Goal: Task Accomplishment & Management: Use online tool/utility

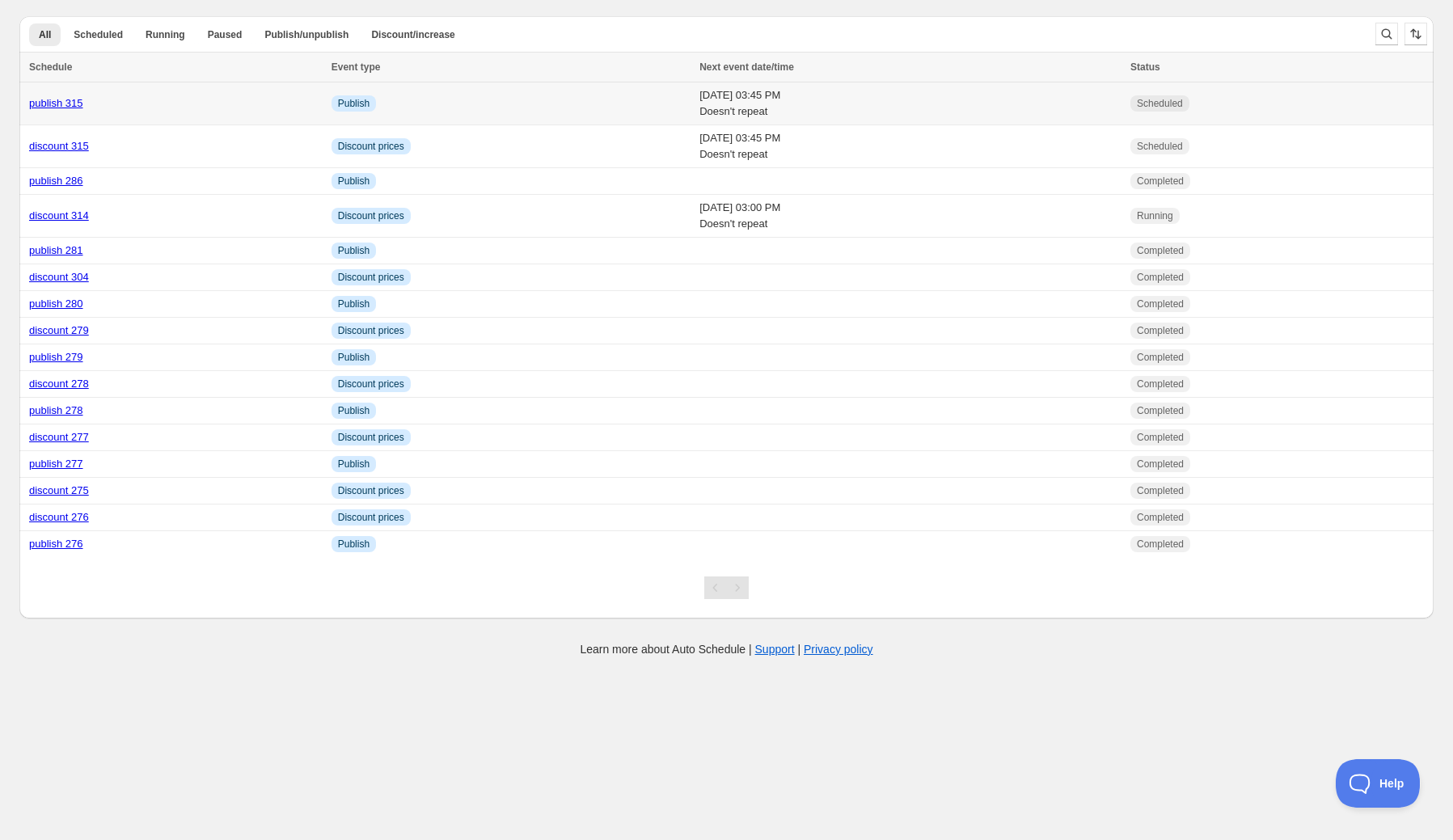
click at [50, 103] on link "publish 315" at bounding box center [56, 103] width 54 height 12
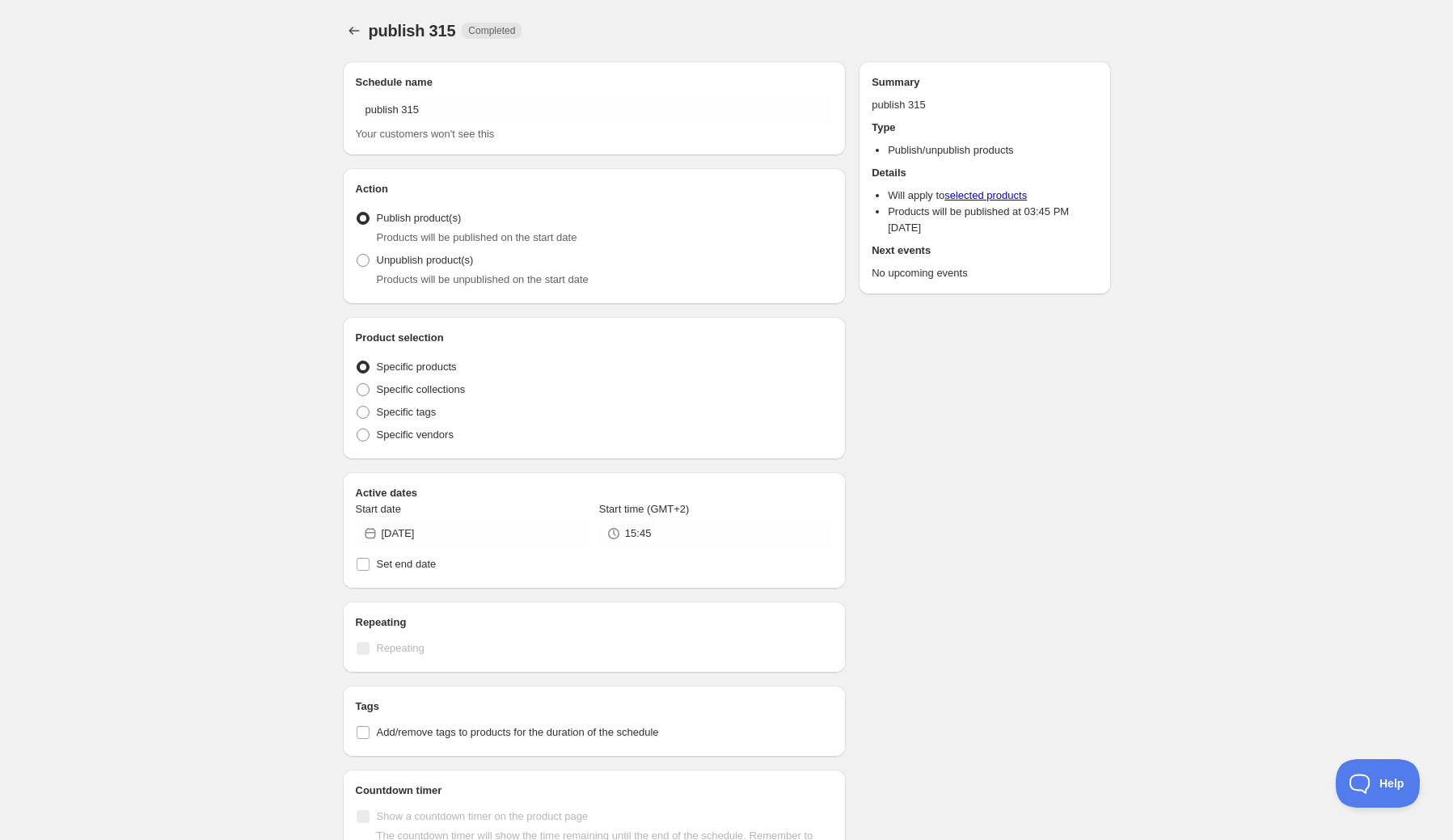
radio input "true"
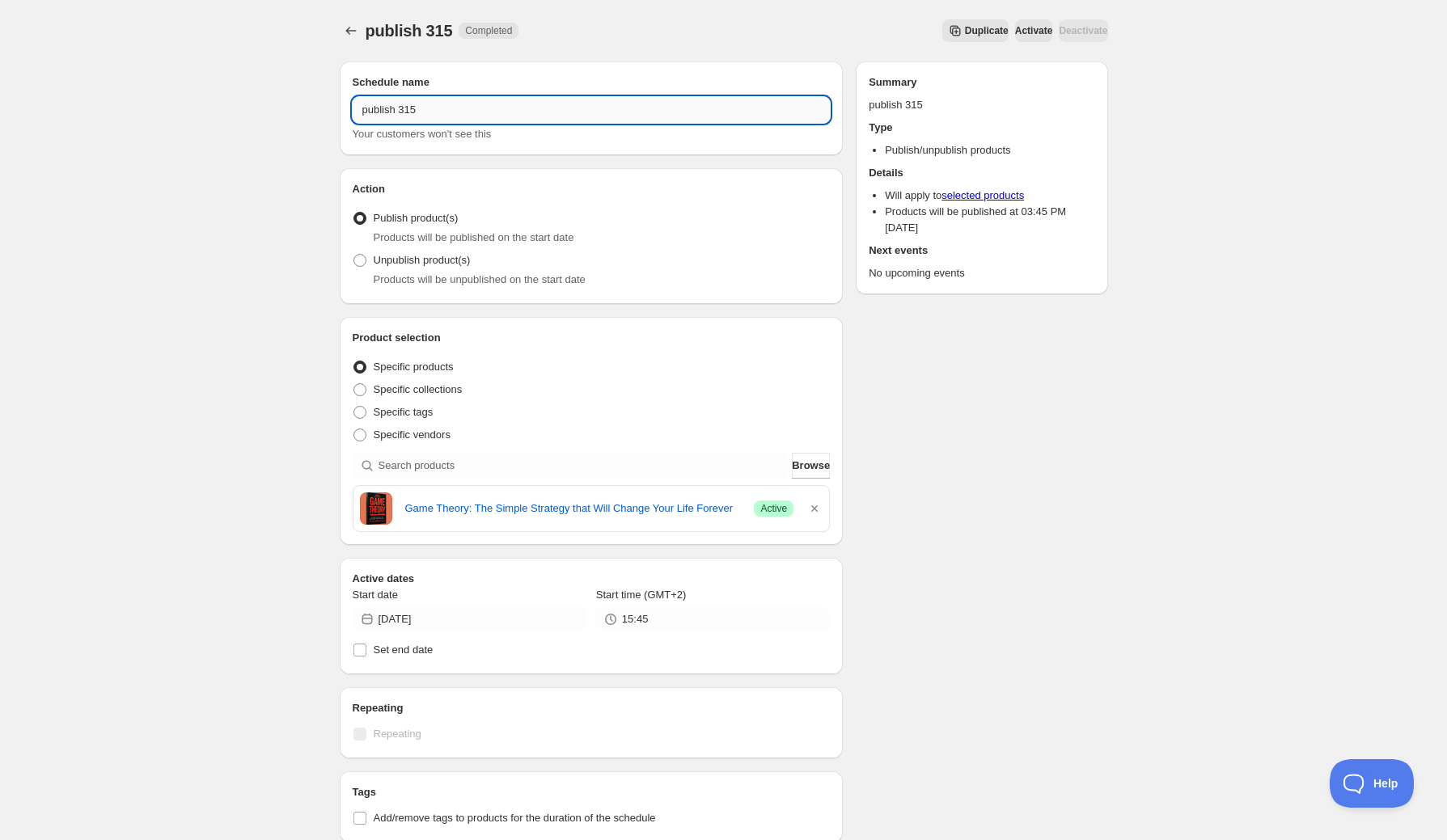
drag, startPoint x: 410, startPoint y: 111, endPoint x: 421, endPoint y: 111, distance: 11.0
click at [420, 111] on input "publish 315" at bounding box center [591, 110] width 478 height 26
type input "publish 316"
click at [814, 506] on icon "button" at bounding box center [814, 508] width 16 height 16
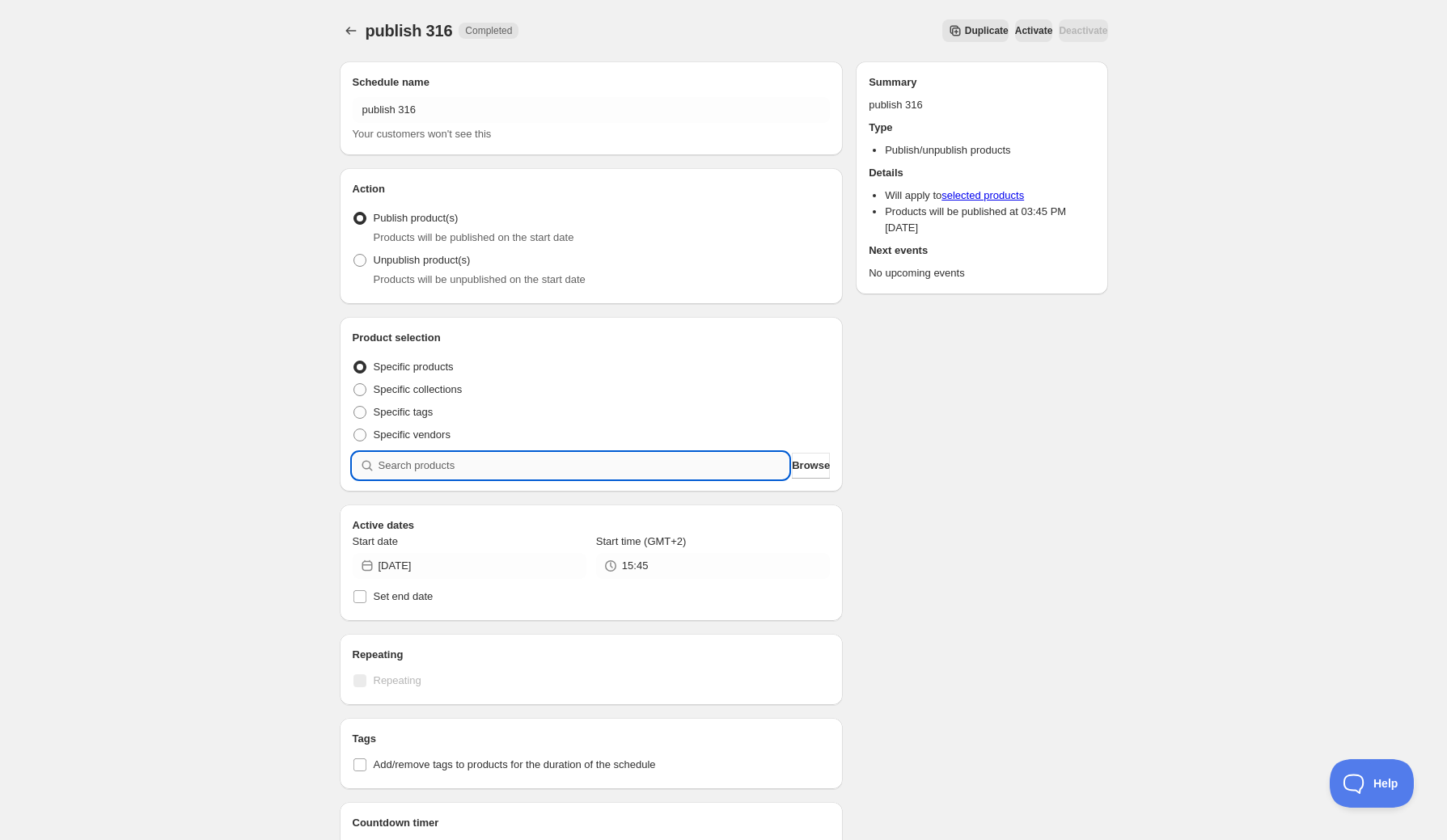
click at [661, 464] on input "search" at bounding box center [583, 465] width 411 height 26
type input "c"
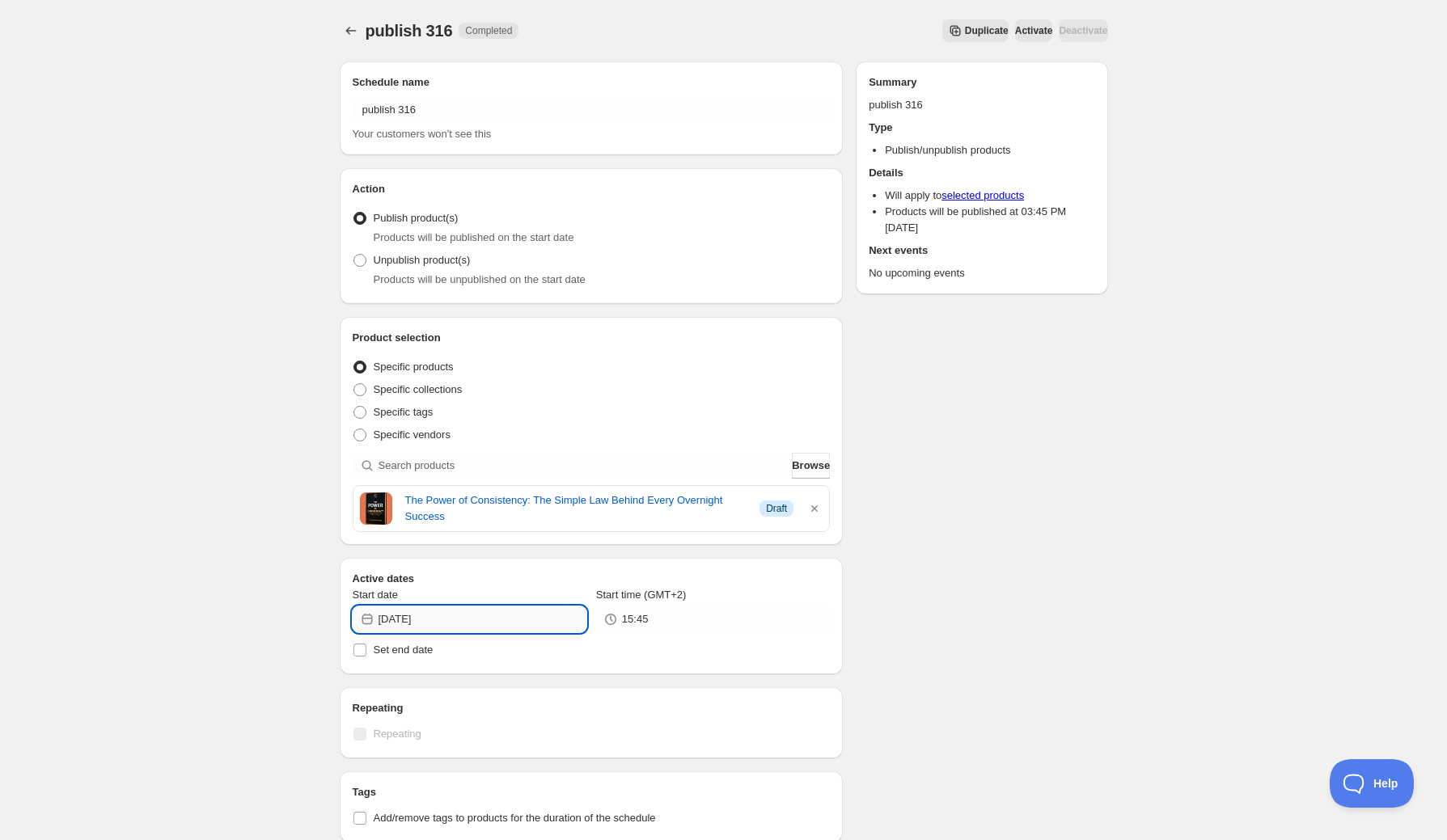
click at [492, 619] on input "[DATE]" at bounding box center [482, 619] width 208 height 26
click at [475, 758] on span "15" at bounding box center [469, 758] width 17 height 13
type input "[DATE]"
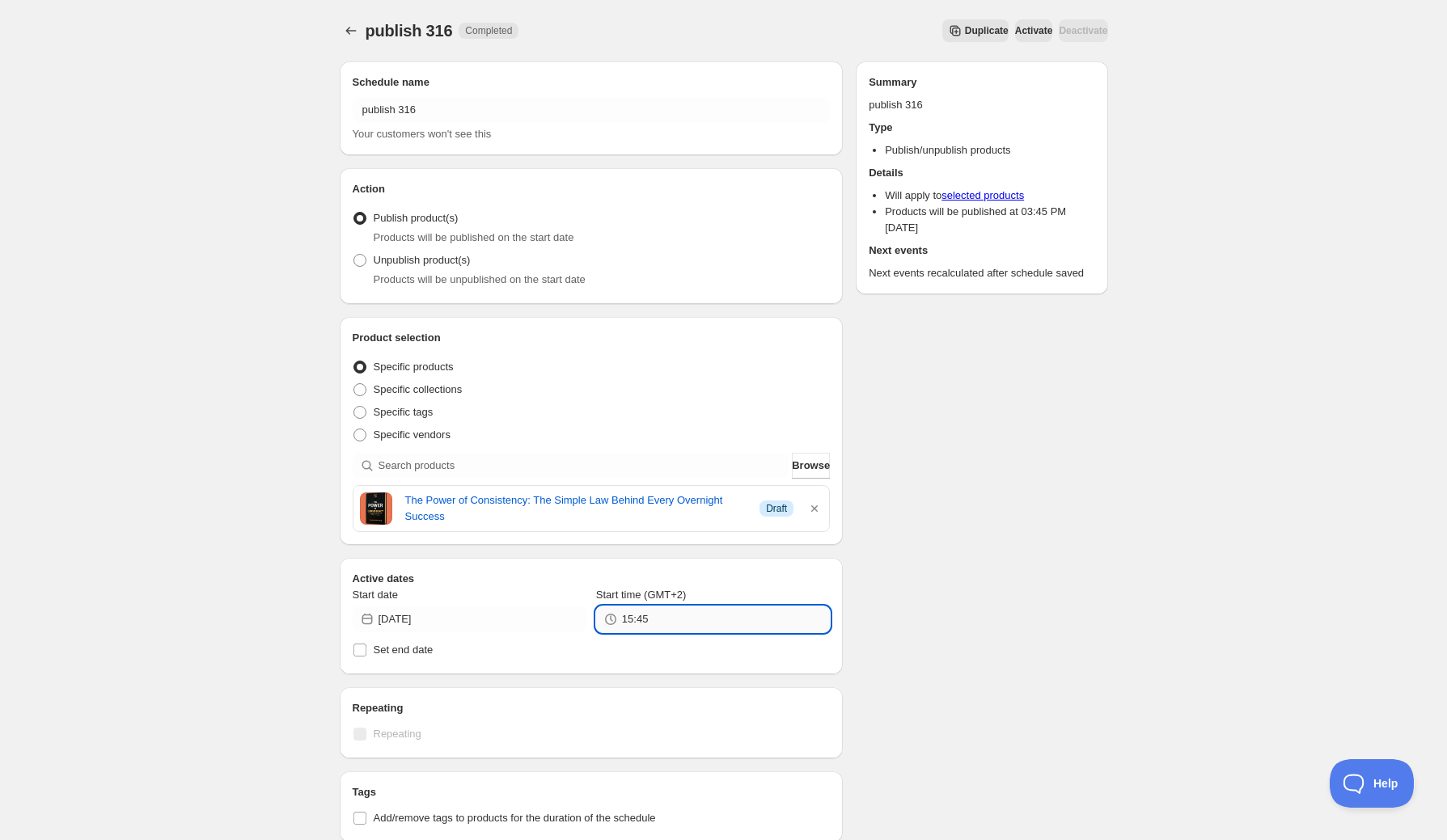
click at [650, 619] on input "15:45" at bounding box center [725, 619] width 208 height 26
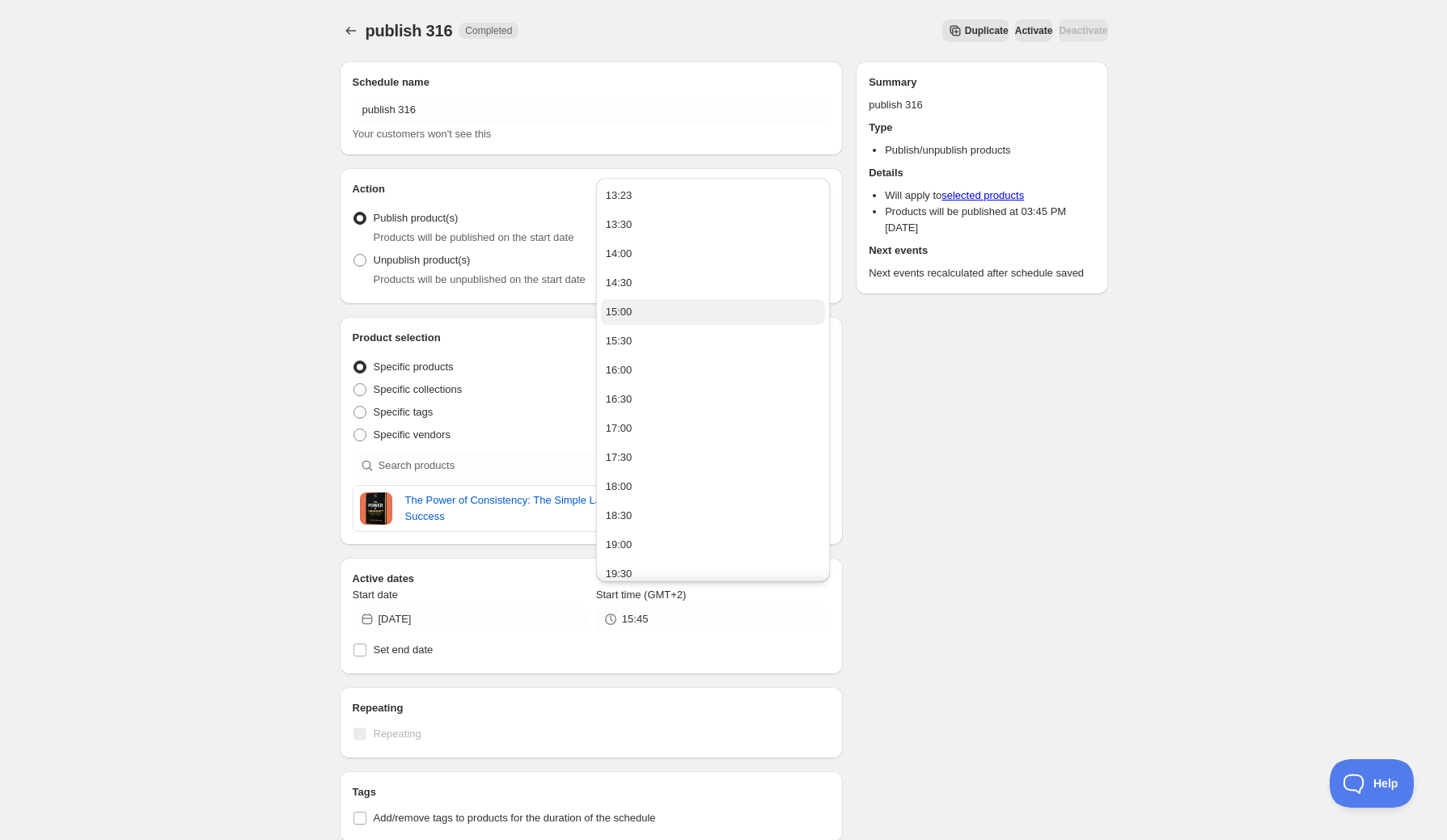
click at [635, 308] on button "15:00" at bounding box center [713, 311] width 224 height 26
type input "15:00"
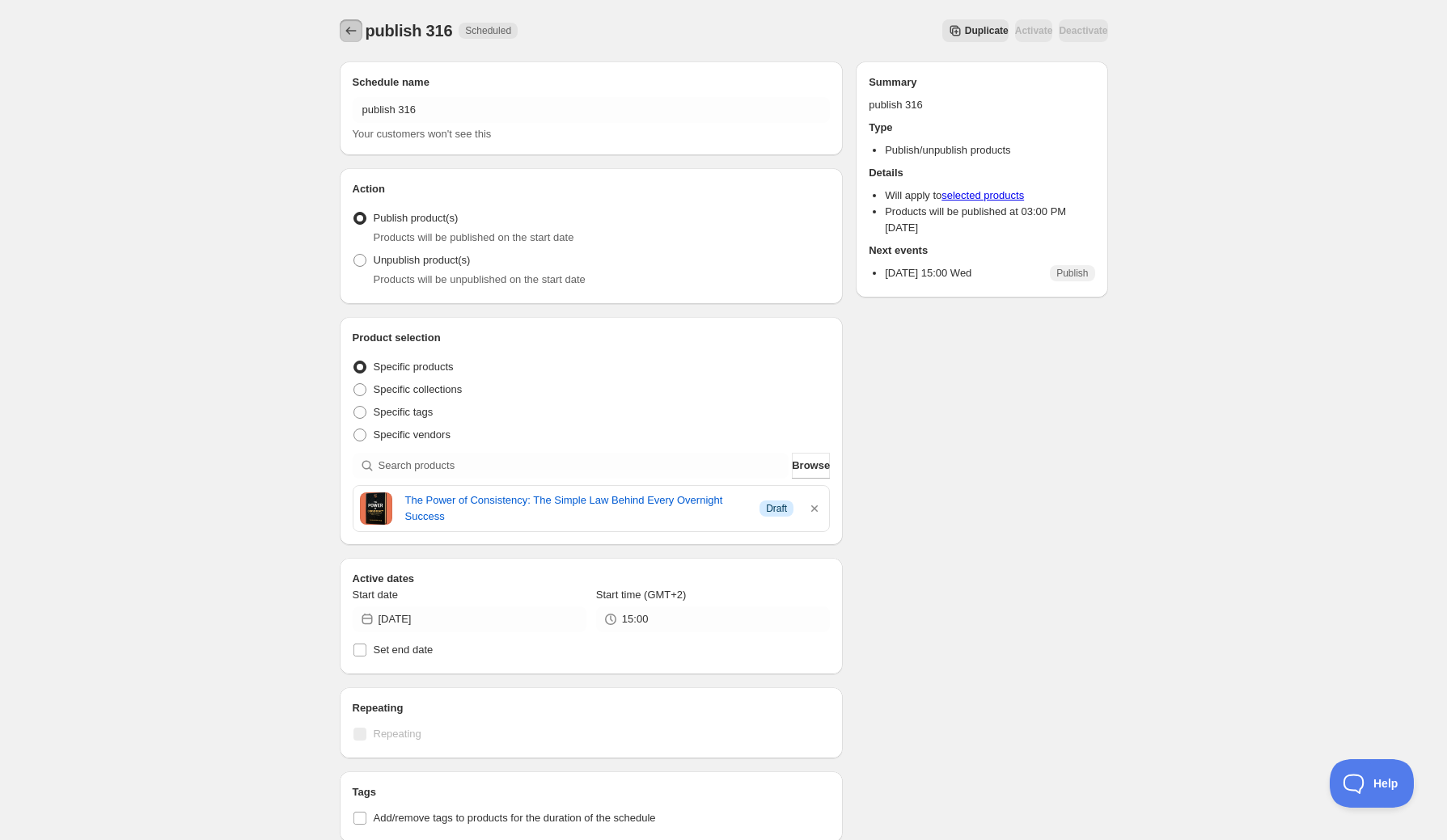
click at [347, 33] on icon "Schedules" at bounding box center [351, 30] width 16 height 16
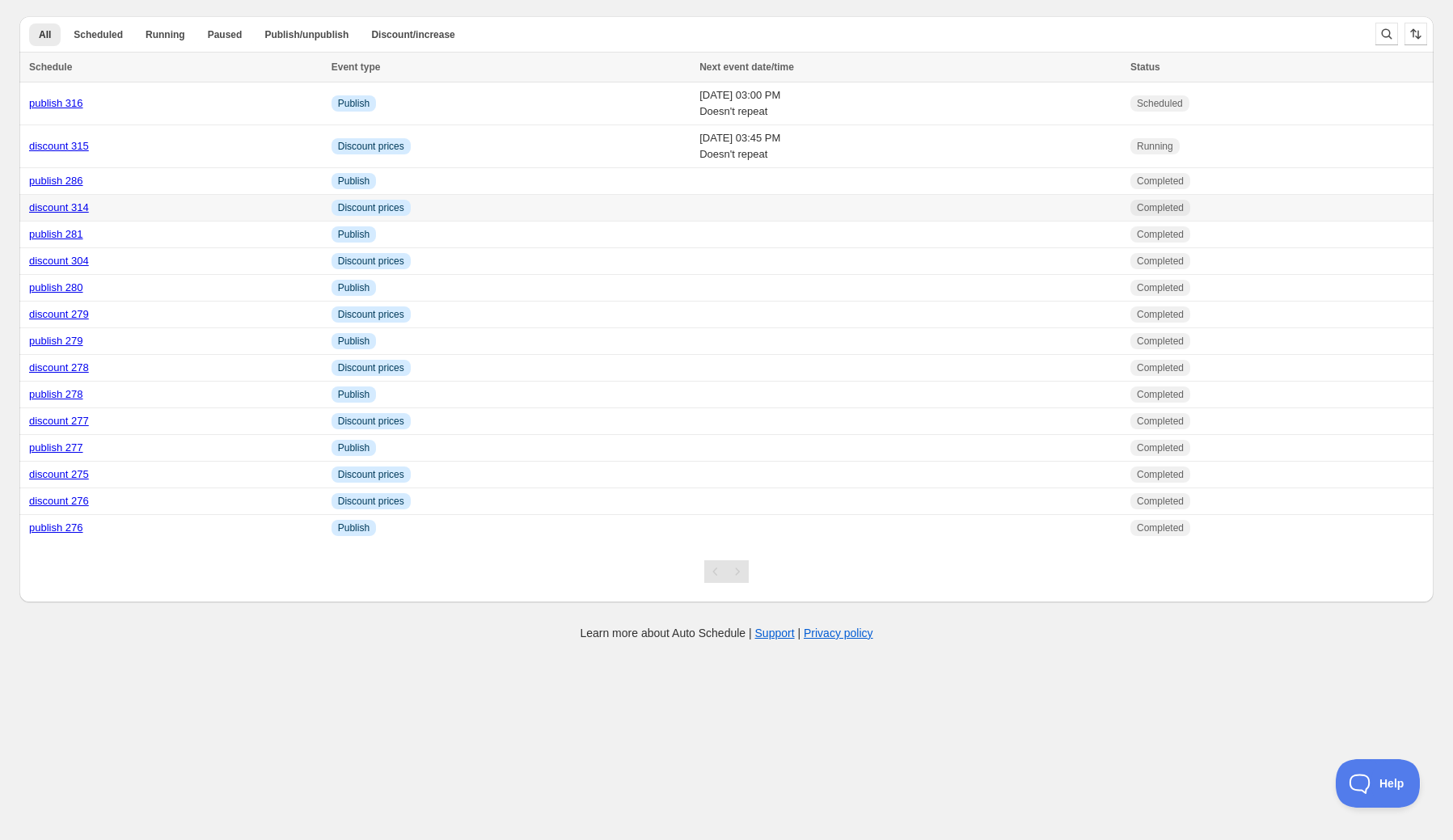
click at [62, 202] on link "discount 314" at bounding box center [59, 208] width 60 height 12
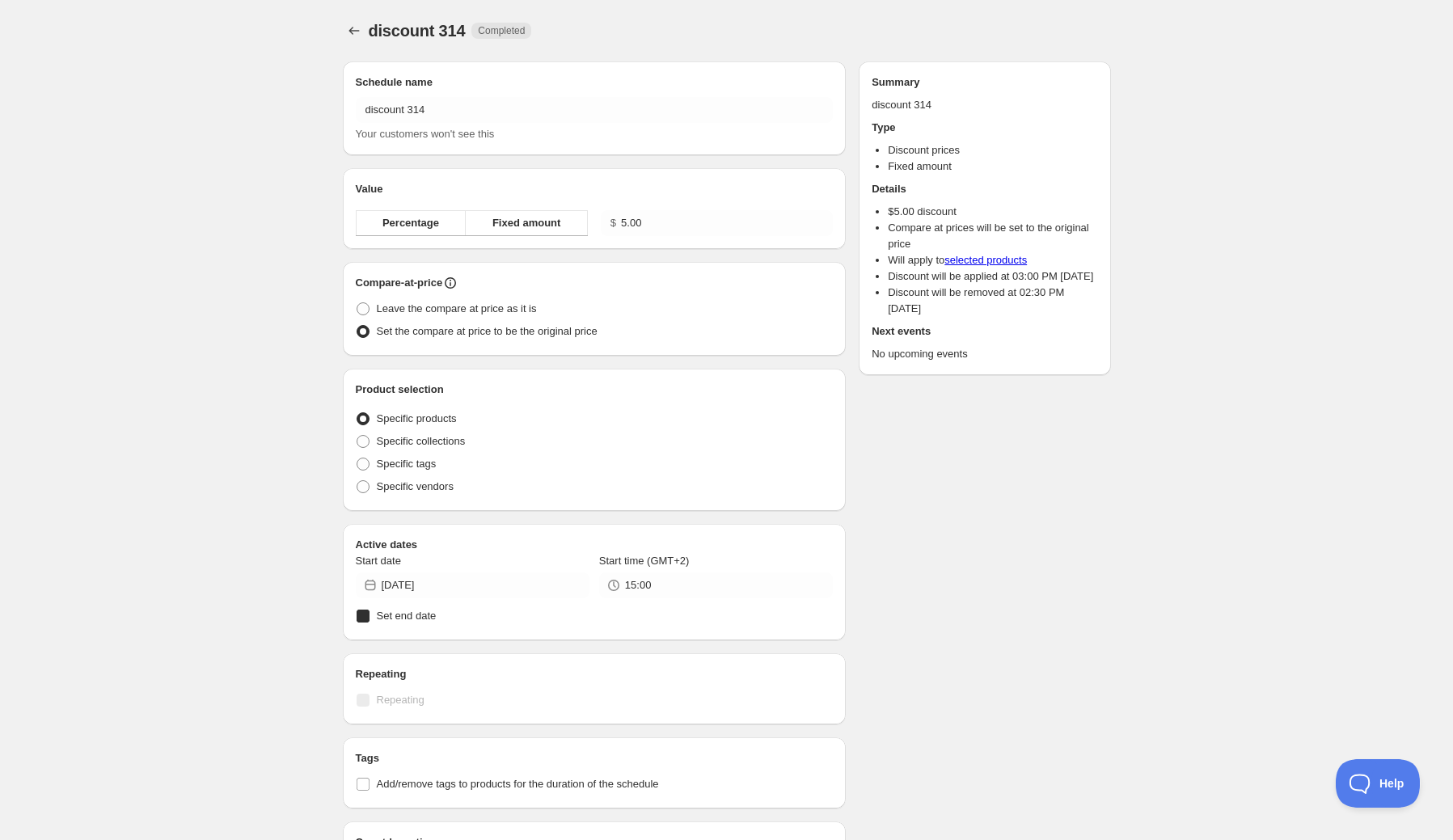
radio input "true"
checkbox input "true"
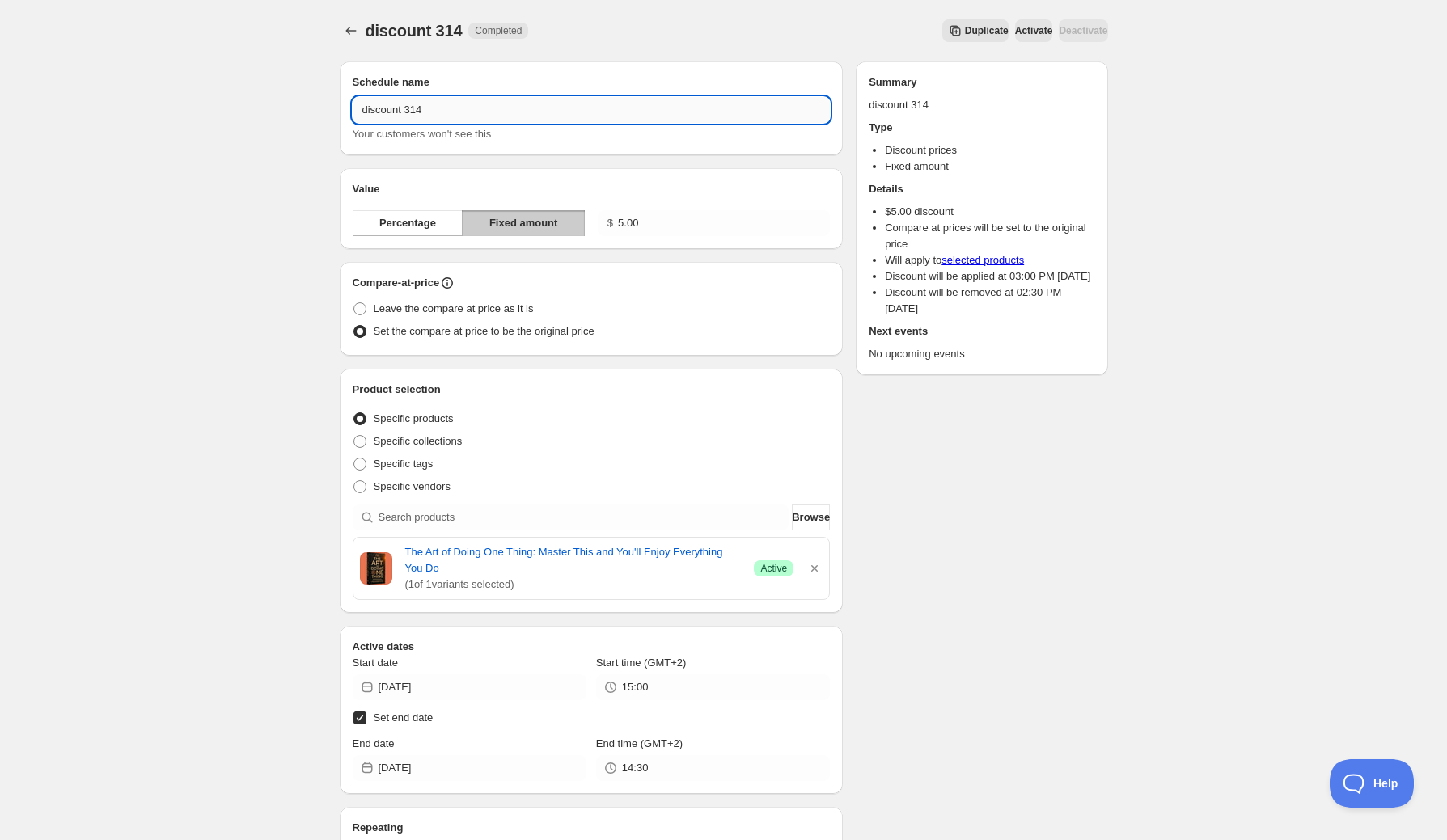
drag, startPoint x: 419, startPoint y: 114, endPoint x: 437, endPoint y: 113, distance: 18.0
click at [433, 114] on input "discount 314" at bounding box center [591, 110] width 478 height 26
type input "discount 316"
click at [814, 566] on icon "button" at bounding box center [814, 568] width 16 height 16
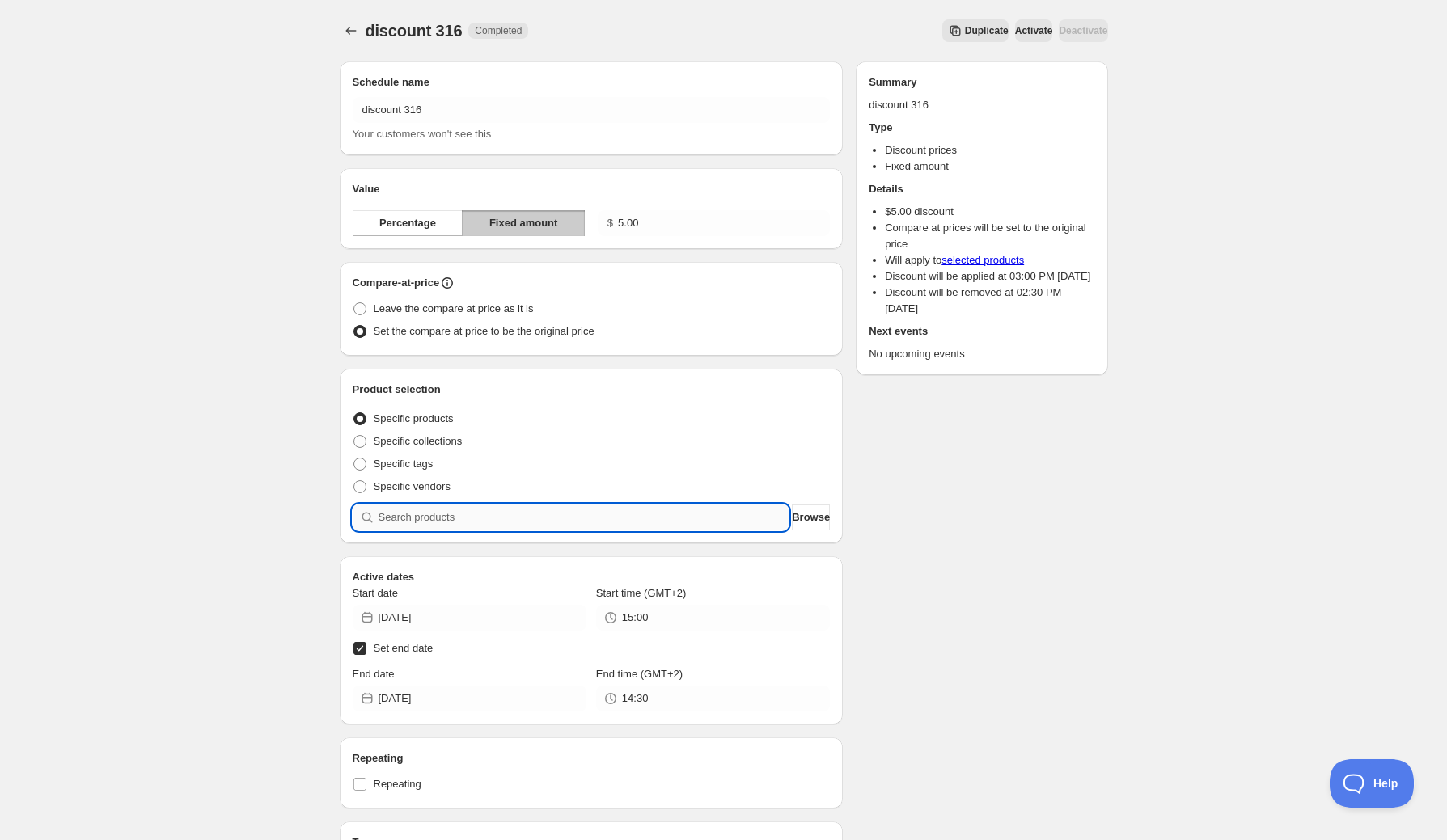
click at [623, 522] on input "search" at bounding box center [583, 517] width 411 height 26
type input "o"
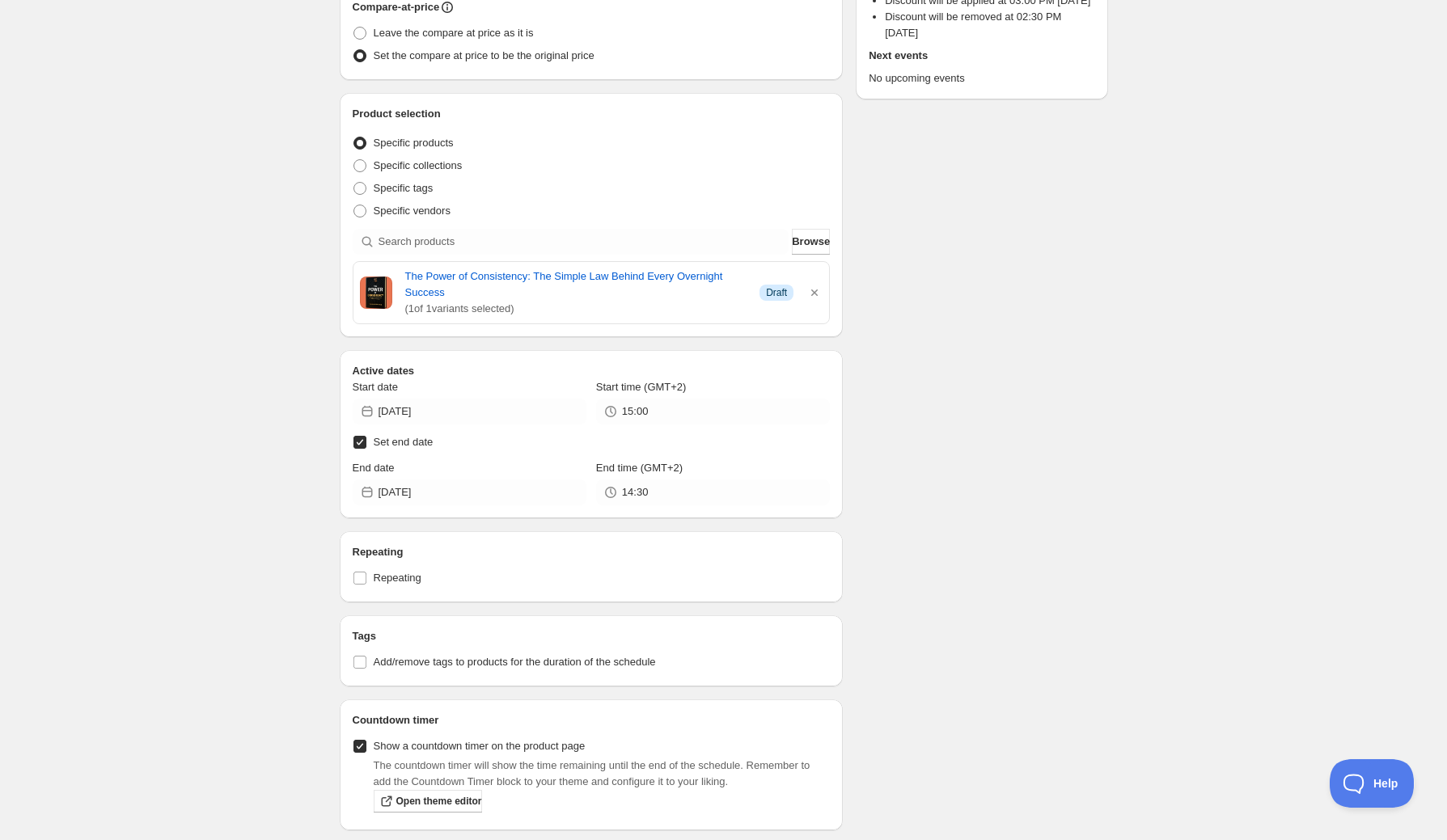
scroll to position [324, 0]
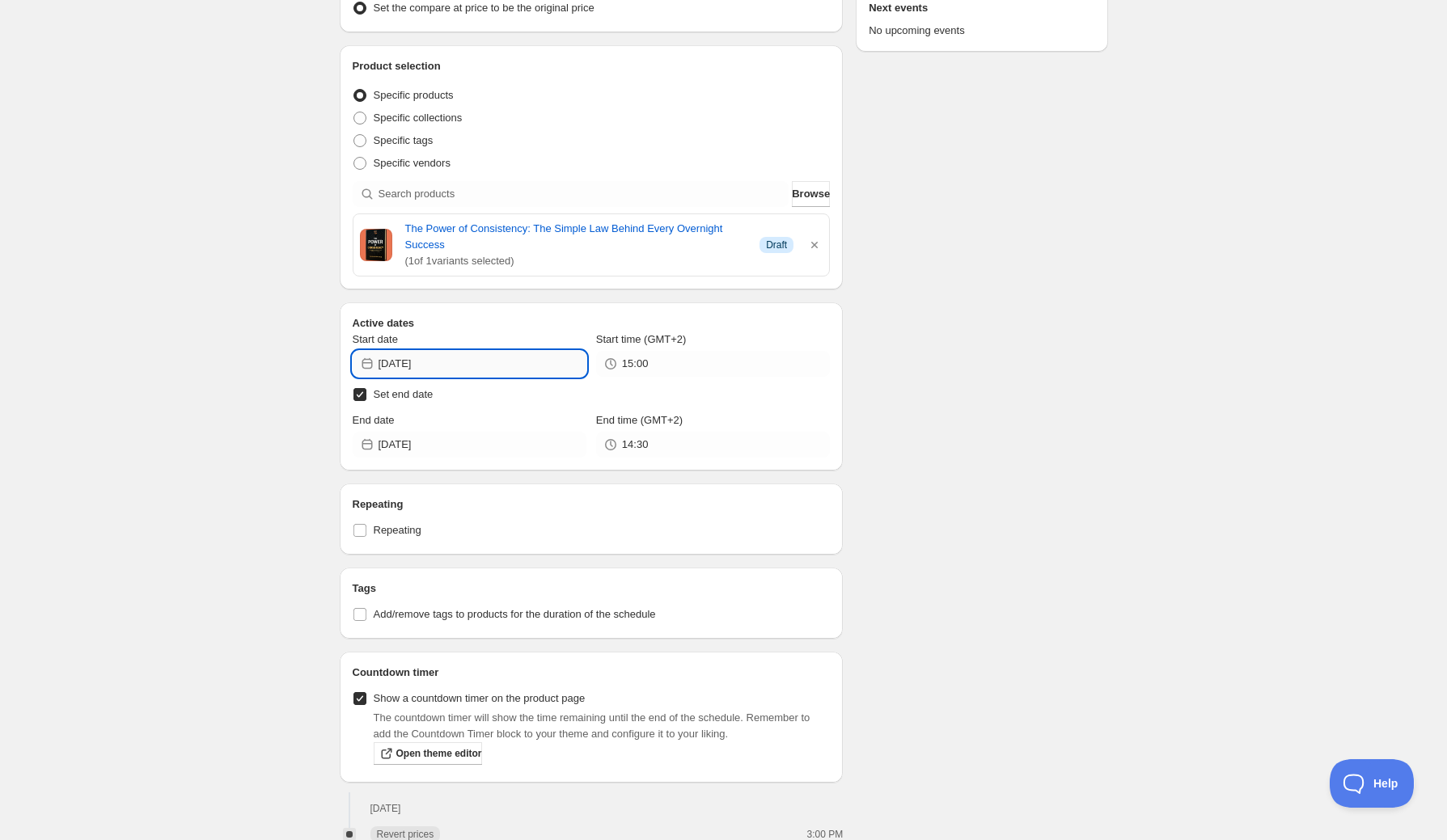
click at [457, 367] on input "[DATE]" at bounding box center [482, 363] width 208 height 26
click at [469, 510] on button "15" at bounding box center [470, 502] width 30 height 26
type input "[DATE]"
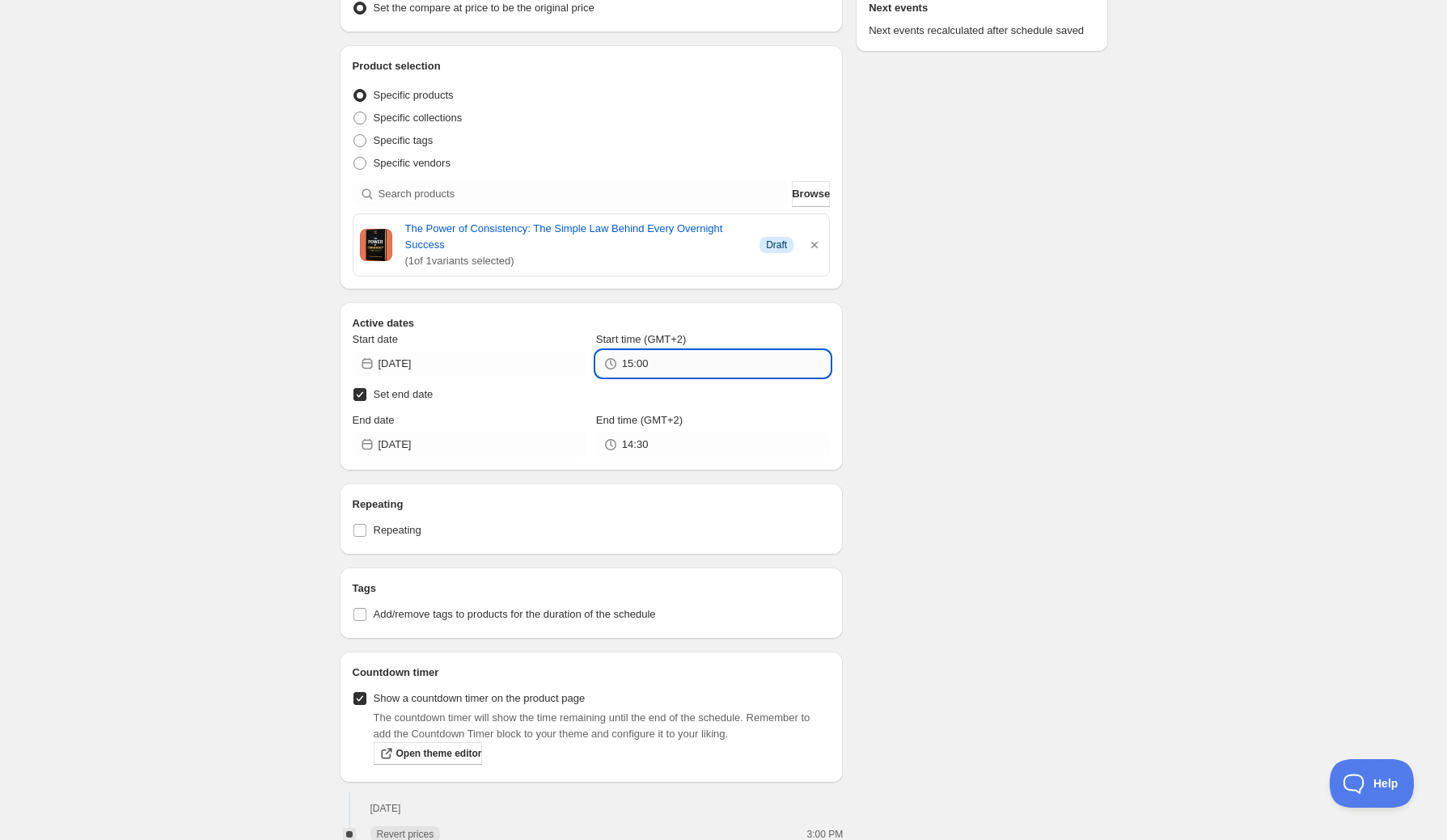
click at [699, 359] on input "15:00" at bounding box center [725, 363] width 208 height 26
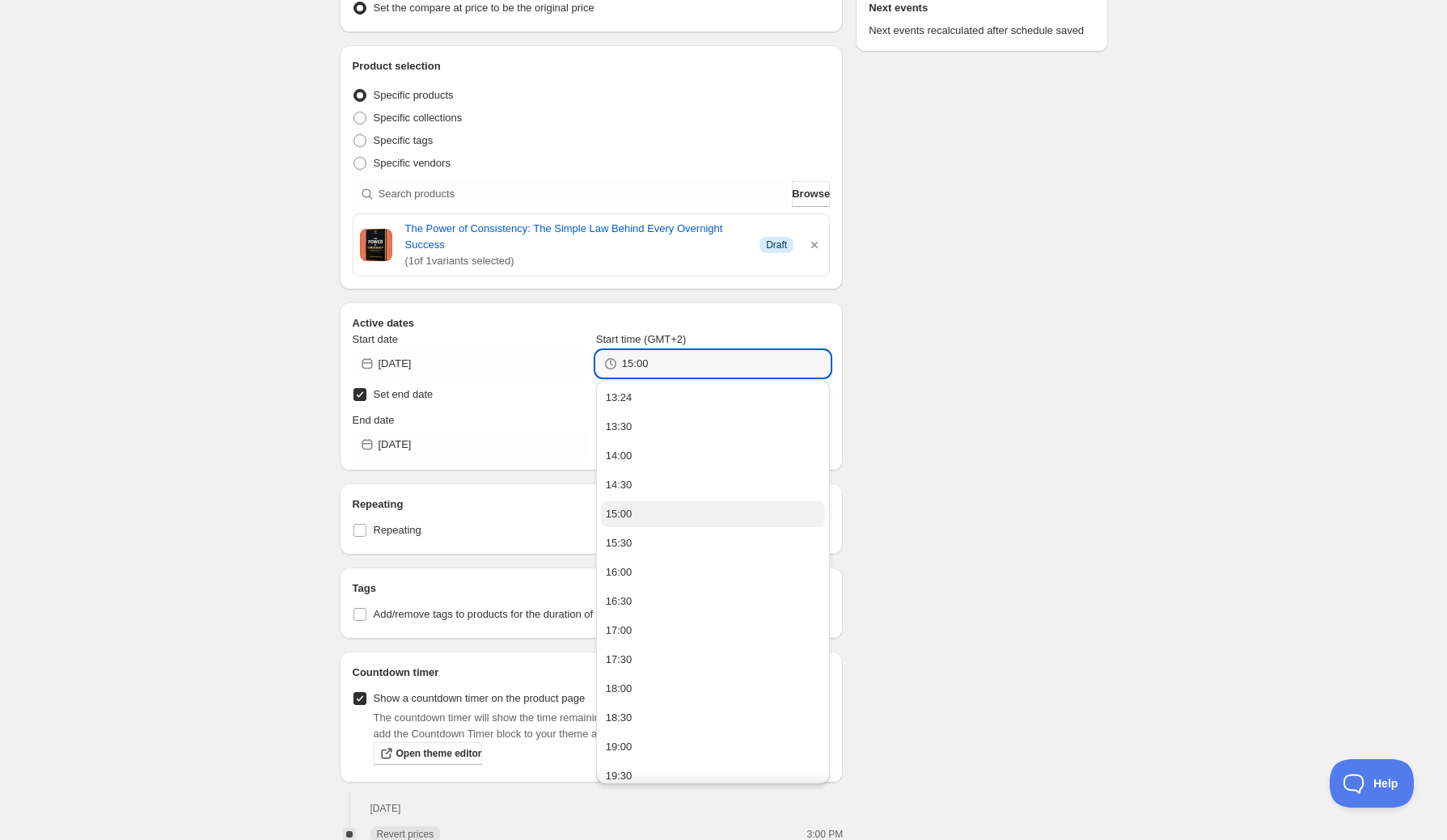
click at [681, 514] on button "15:00" at bounding box center [713, 514] width 224 height 26
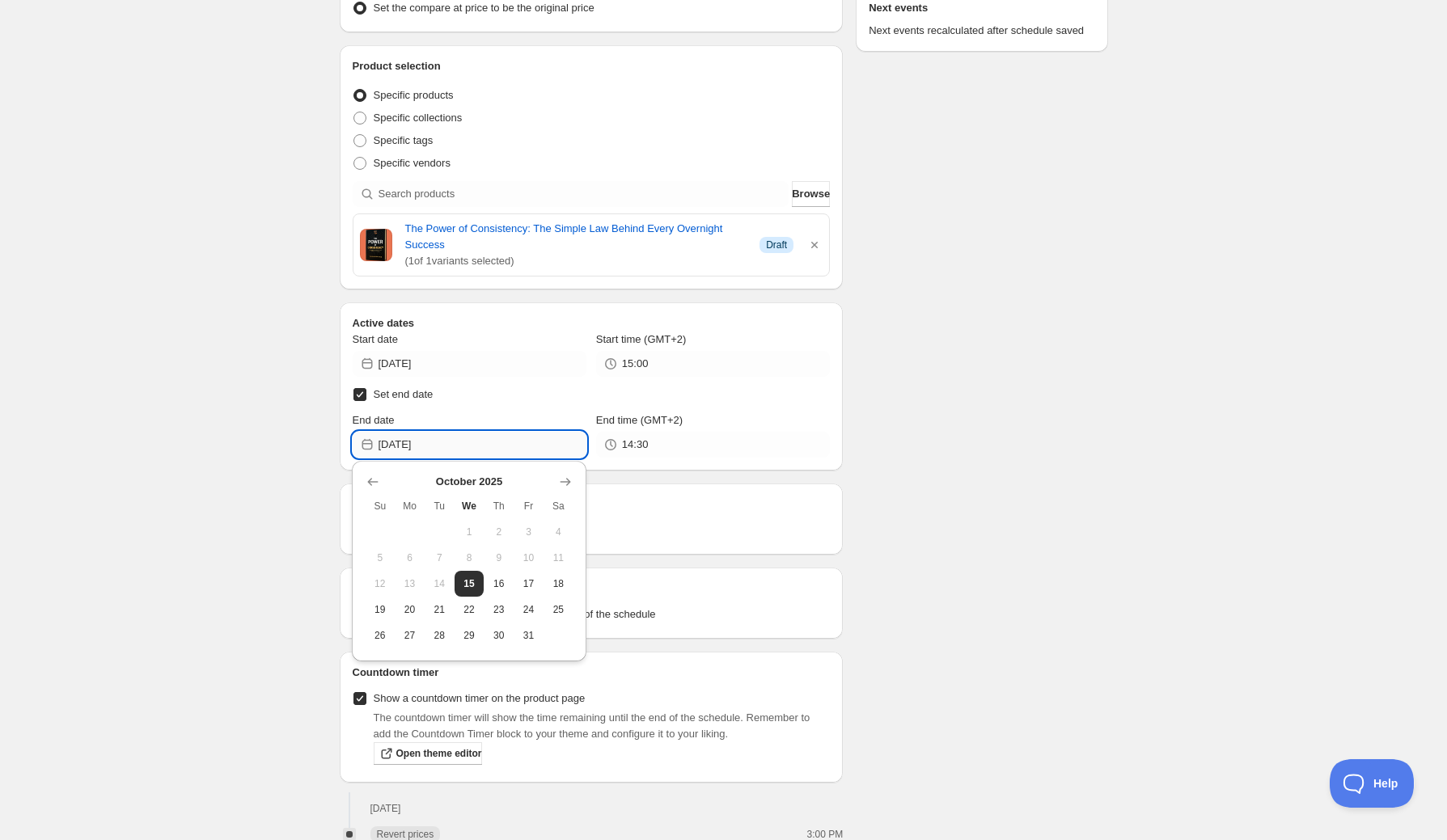
click at [515, 436] on input "[DATE]" at bounding box center [482, 444] width 208 height 26
click at [533, 582] on span "17" at bounding box center [528, 583] width 17 height 13
type input "[DATE]"
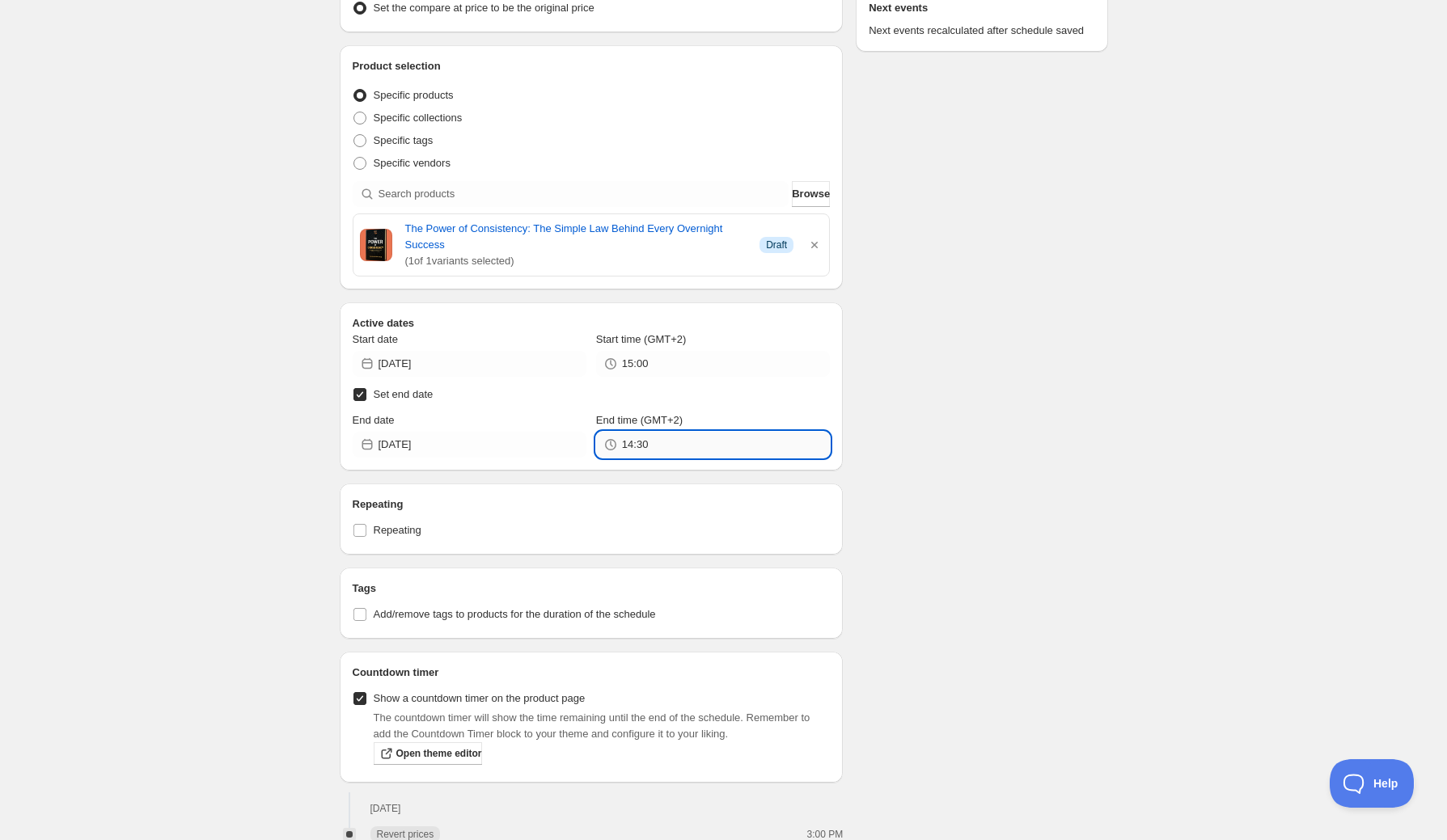
click at [686, 447] on input "14:30" at bounding box center [725, 444] width 208 height 26
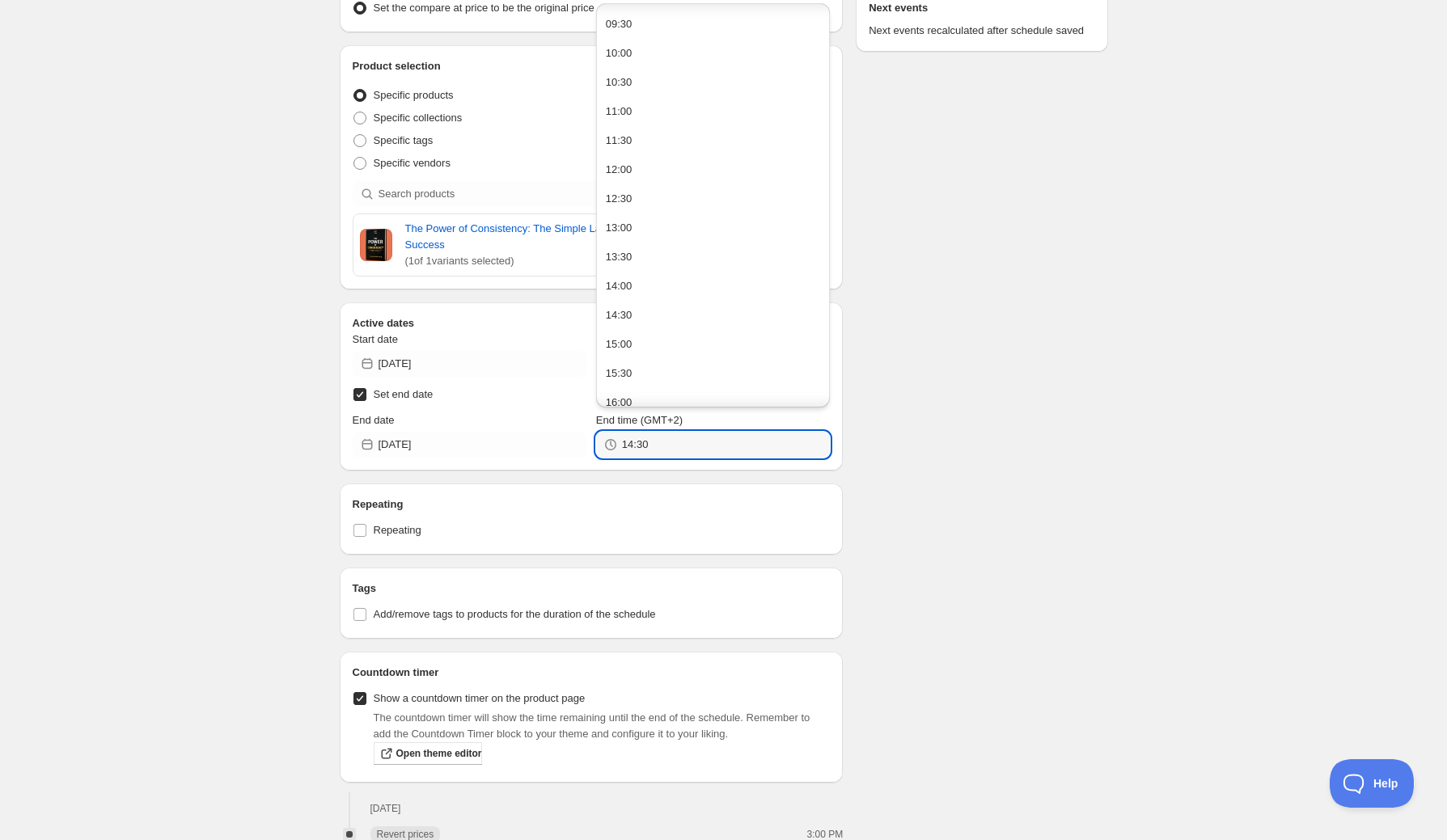
scroll to position [582, 0]
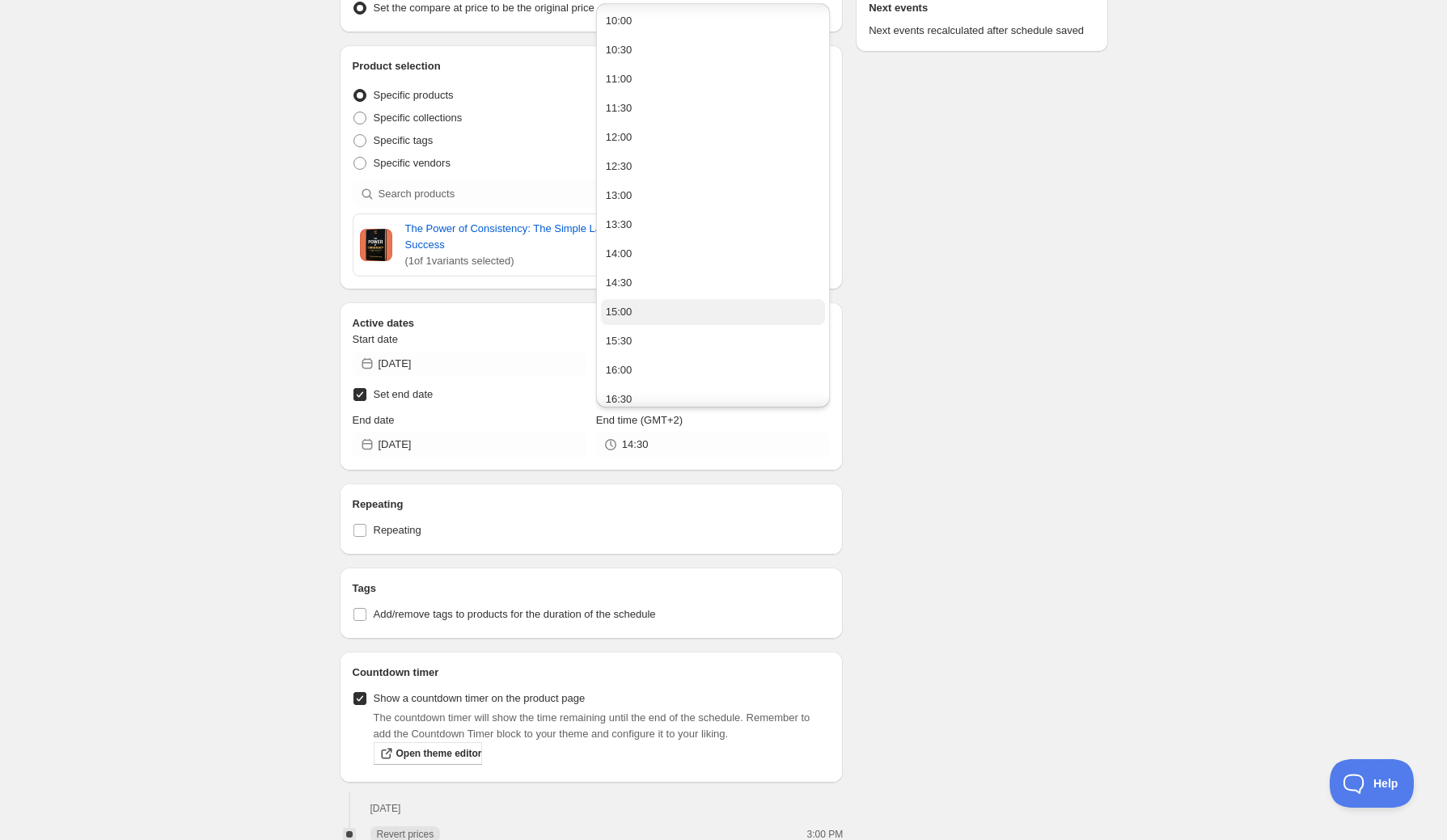
click at [654, 310] on button "15:00" at bounding box center [713, 311] width 224 height 26
type input "15:00"
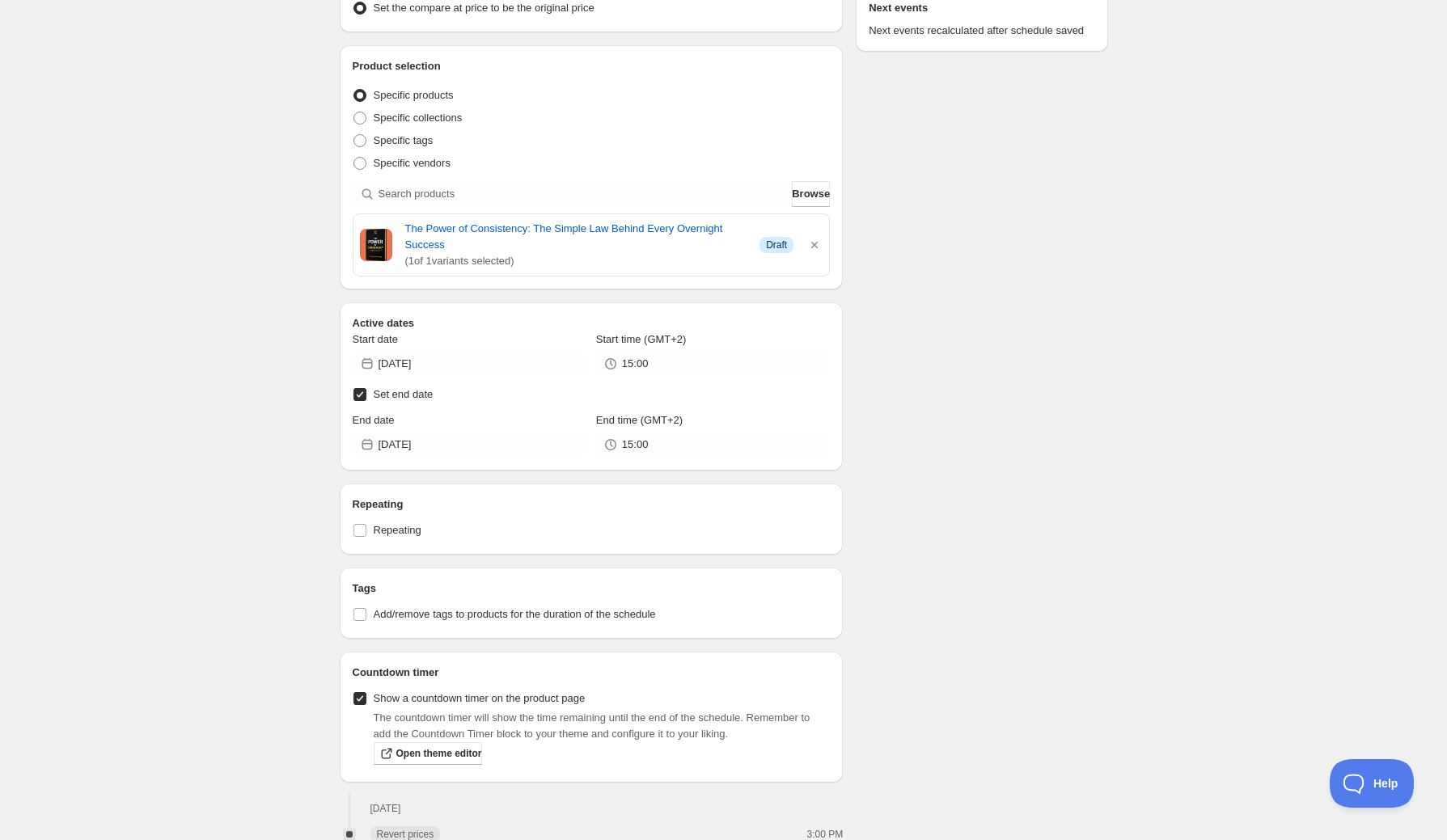
click at [957, 482] on div "Schedule name discount 316 Your customers won't see this Value Percentage Fixed…" at bounding box center [717, 602] width 781 height 1754
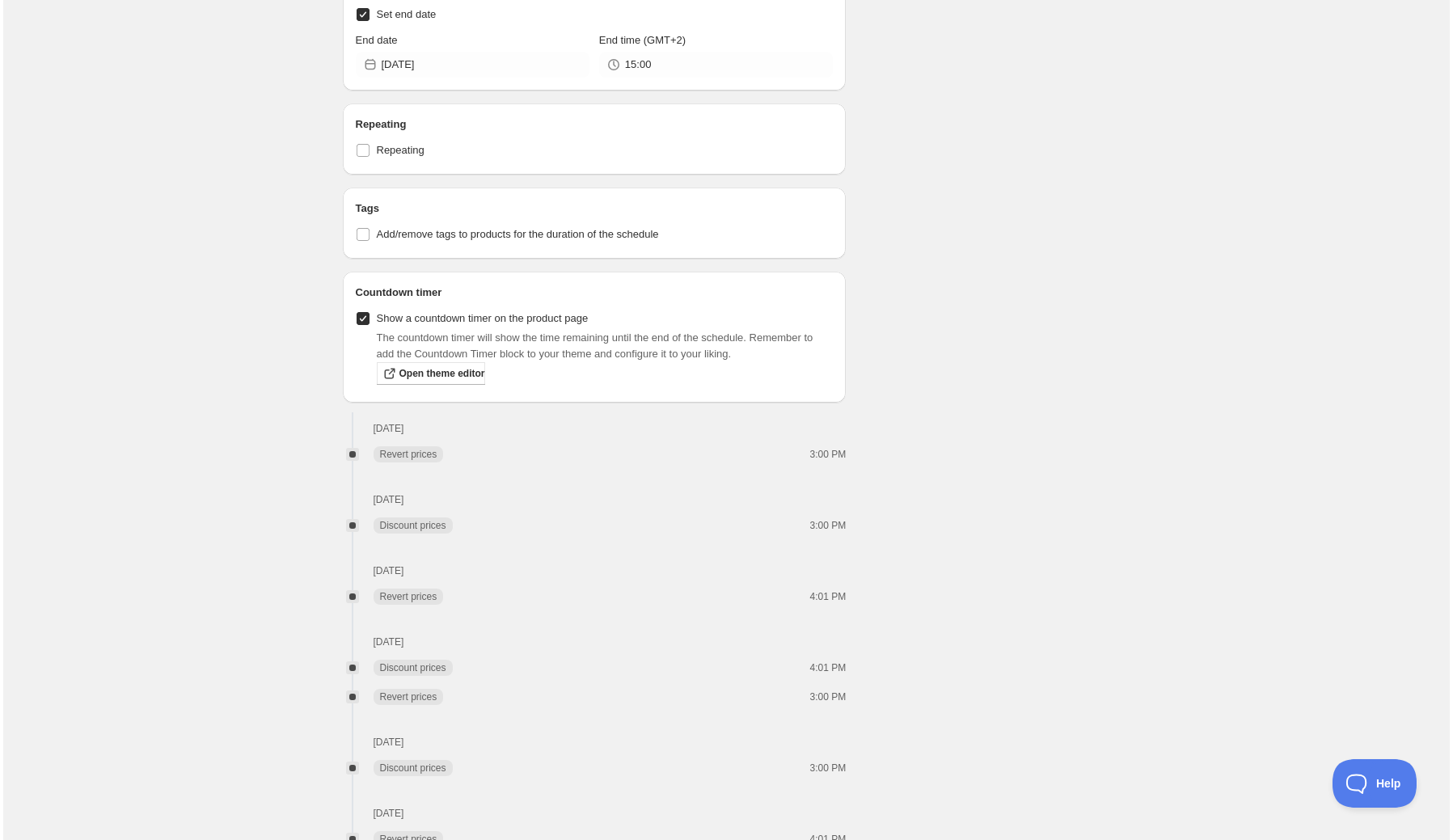
scroll to position [0, 0]
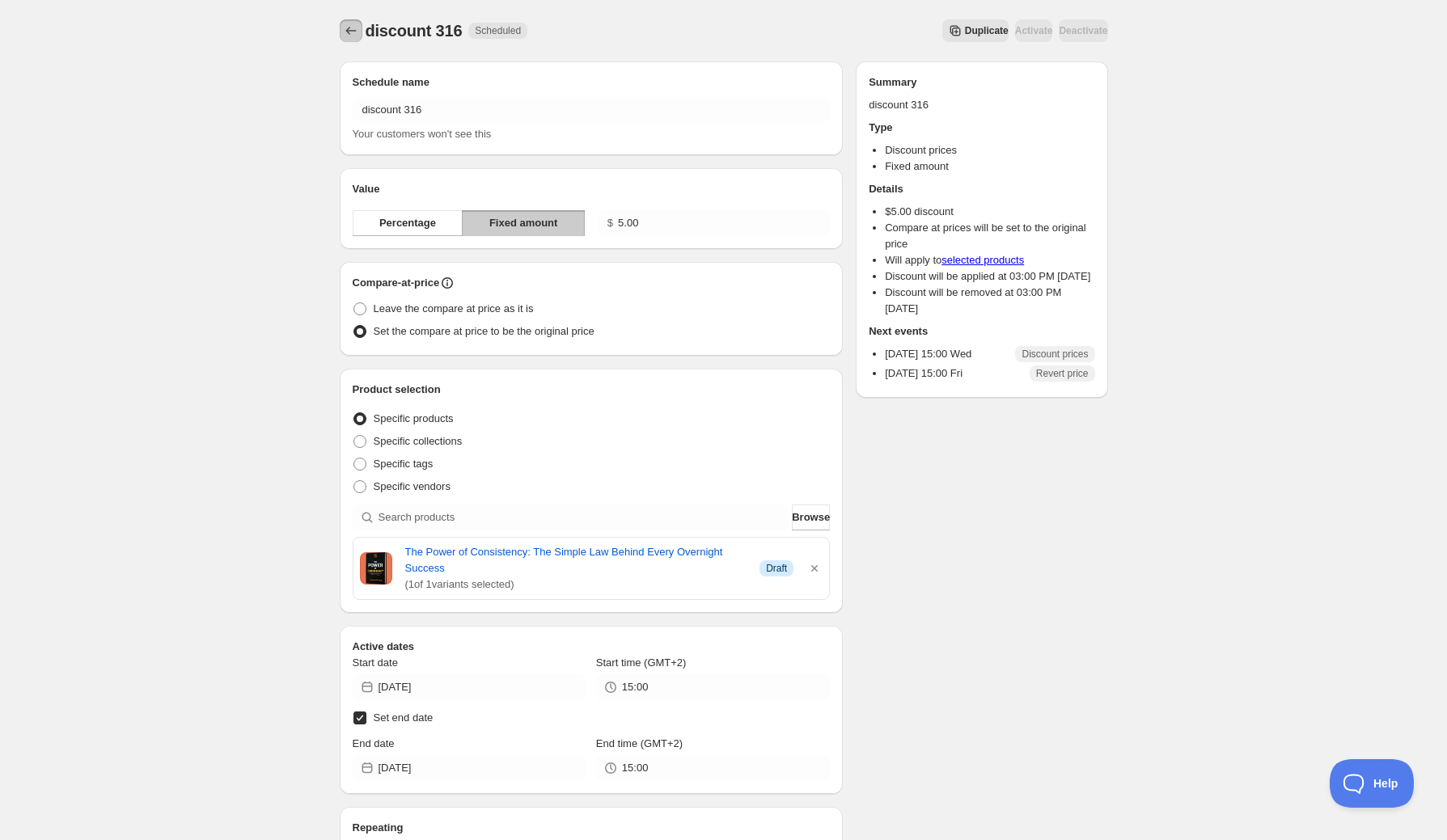
click at [344, 33] on icon "Schedules" at bounding box center [351, 30] width 16 height 16
